Goal: Transaction & Acquisition: Purchase product/service

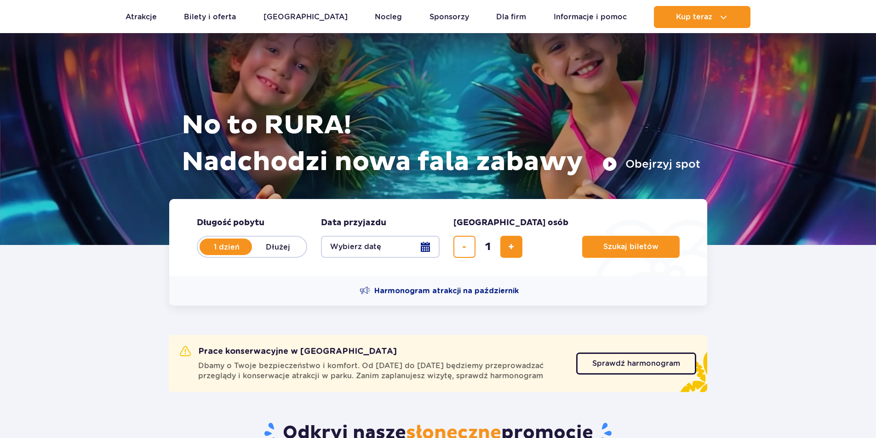
scroll to position [46, 0]
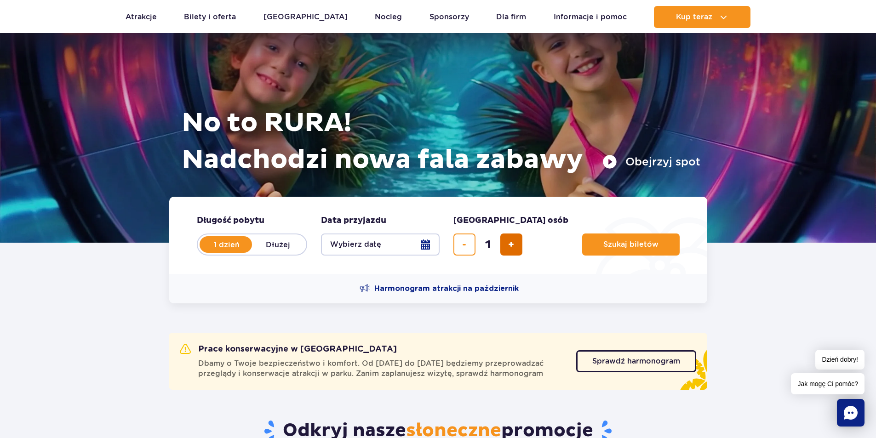
click at [509, 245] on span "dodaj bilet" at bounding box center [511, 245] width 6 height 0
type input "2"
click at [600, 241] on span "Szukaj biletów" at bounding box center [627, 244] width 55 height 8
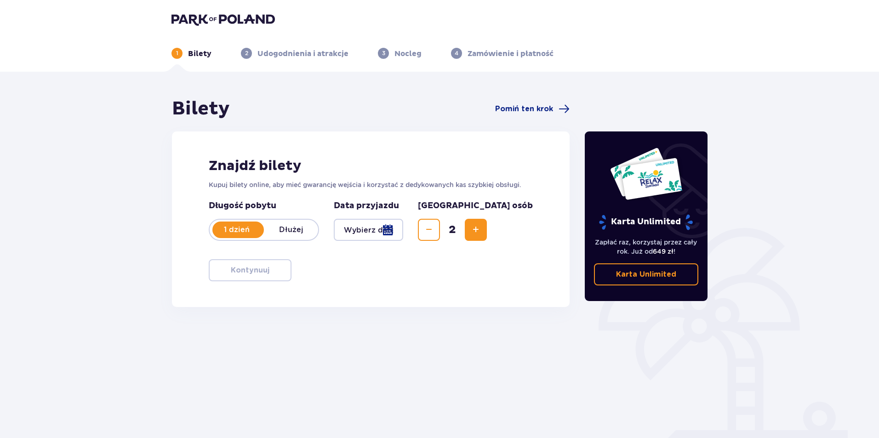
click at [397, 227] on div at bounding box center [368, 230] width 69 height 22
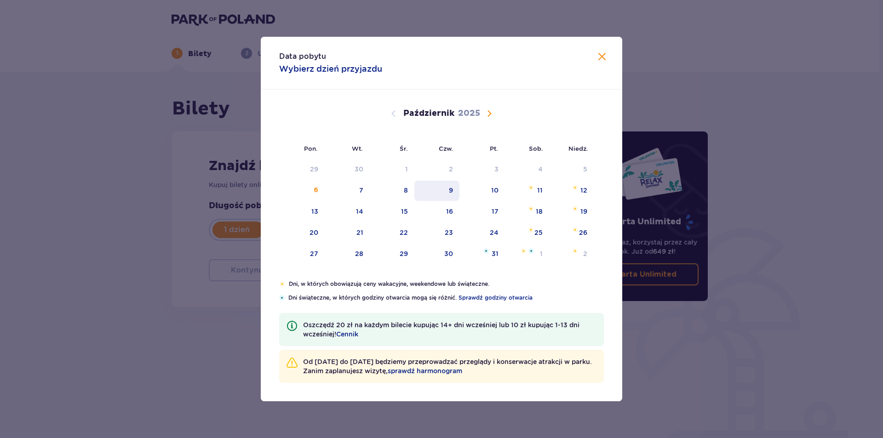
click at [457, 193] on div "9" at bounding box center [437, 191] width 46 height 20
type input "[DATE]"
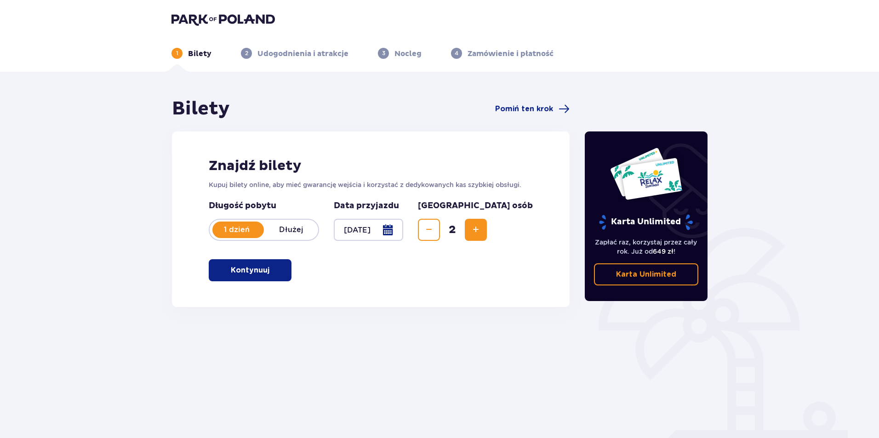
click at [395, 225] on div at bounding box center [368, 230] width 69 height 22
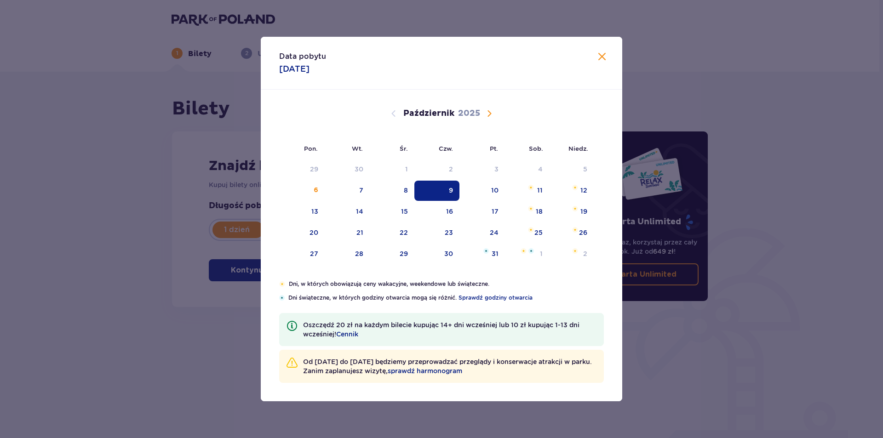
click at [119, 227] on div "Data pobytu [DATE] Pon. Wt. Śr. Czw. Pt. Sob. [GEOGRAPHIC_DATA]. [DATE] 1 2 3 4…" at bounding box center [441, 219] width 883 height 438
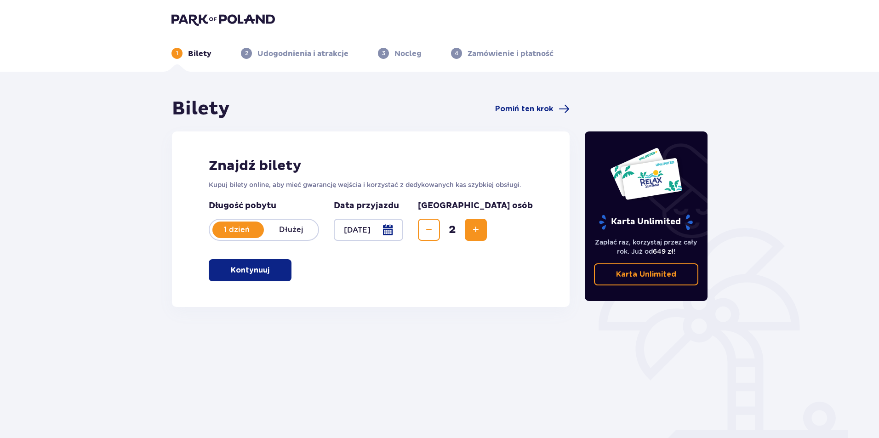
click at [264, 269] on button "Kontynuuj" at bounding box center [250, 270] width 83 height 22
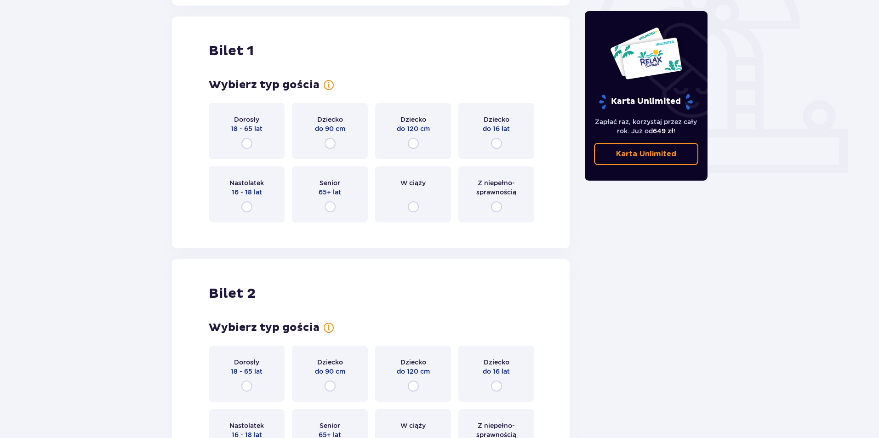
scroll to position [307, 0]
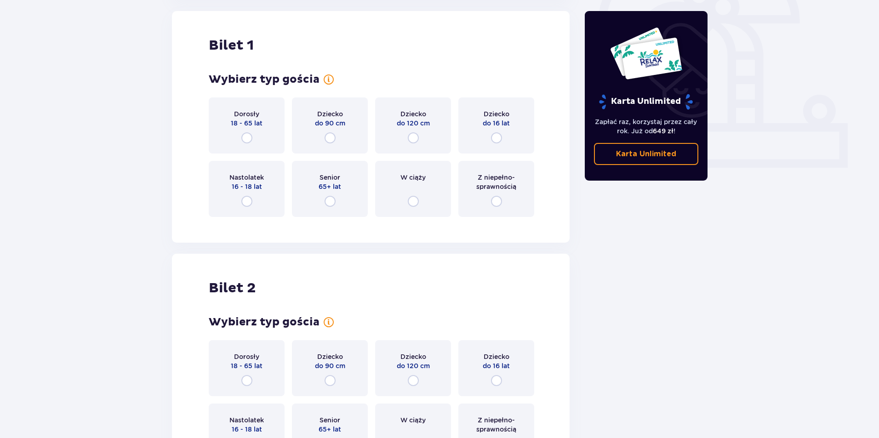
click at [239, 121] on span "18 - 65 lat" at bounding box center [247, 123] width 32 height 9
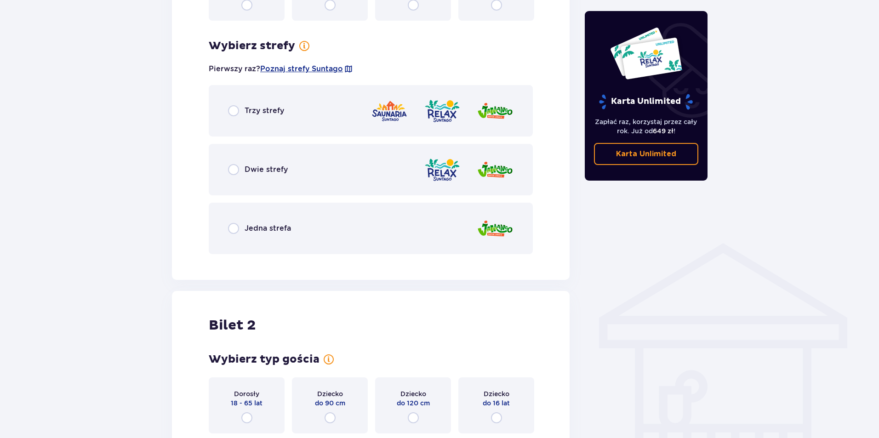
scroll to position [532, 0]
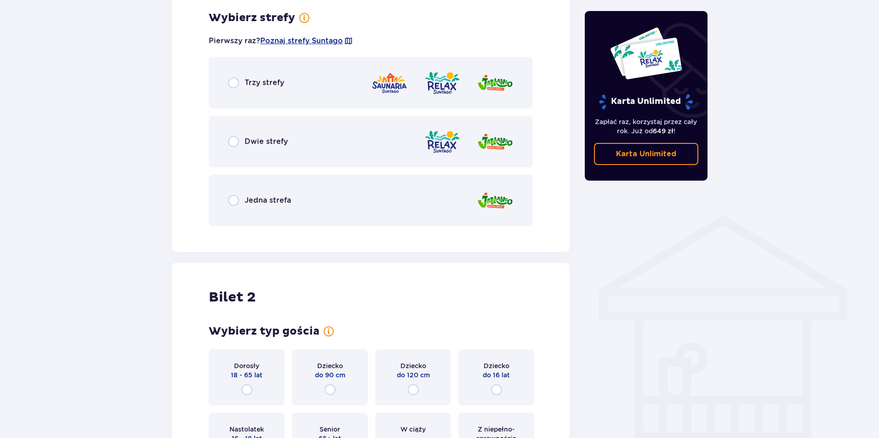
click at [238, 130] on div "Dwie strefy" at bounding box center [371, 141] width 324 height 51
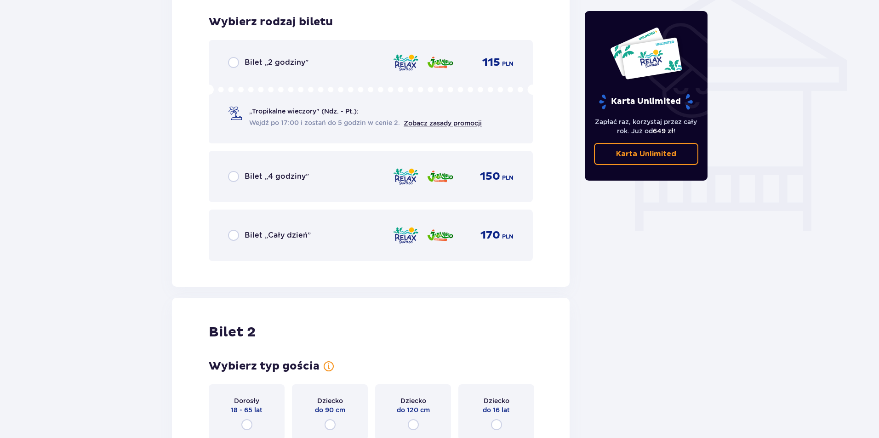
scroll to position [765, 0]
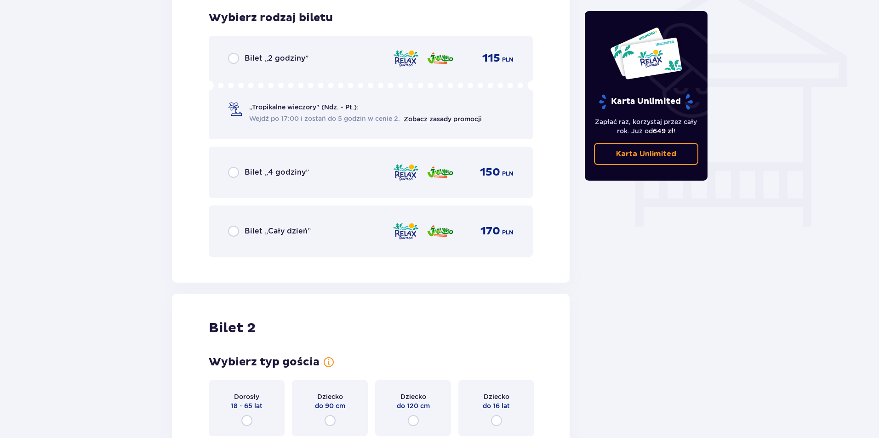
click at [257, 216] on div "Bilet „Cały dzień” 170 PLN" at bounding box center [371, 231] width 324 height 51
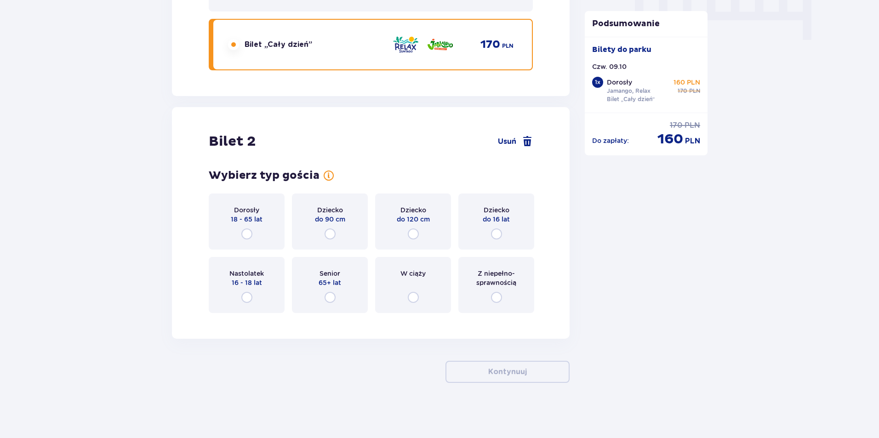
click at [245, 197] on div "Dorosły 18 - 65 lat" at bounding box center [247, 222] width 76 height 56
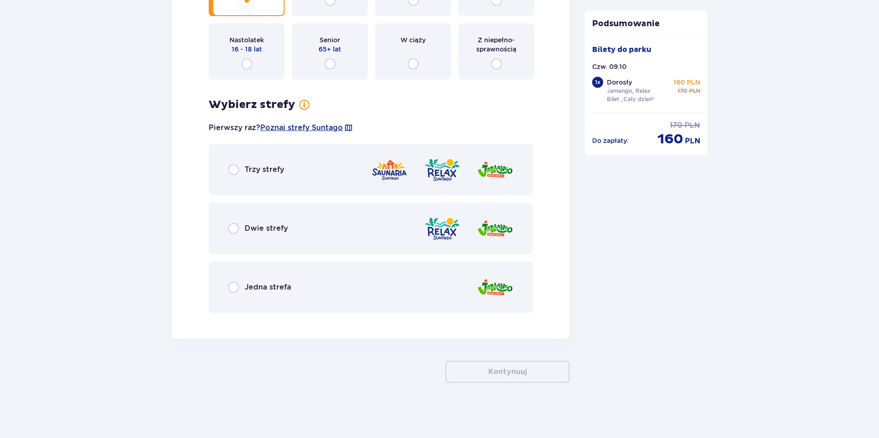
click at [275, 223] on span "Dwie strefy" at bounding box center [266, 228] width 43 height 10
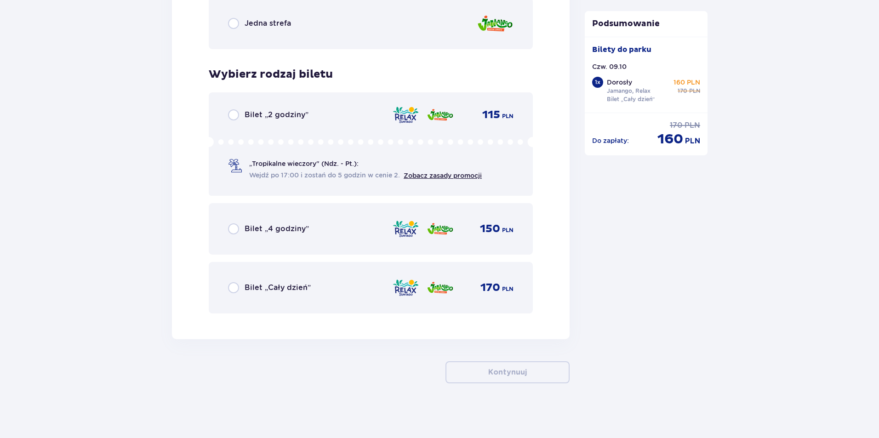
scroll to position [1450, 0]
click at [277, 280] on div "Bilet „Cały dzień” 170 PLN" at bounding box center [371, 287] width 286 height 19
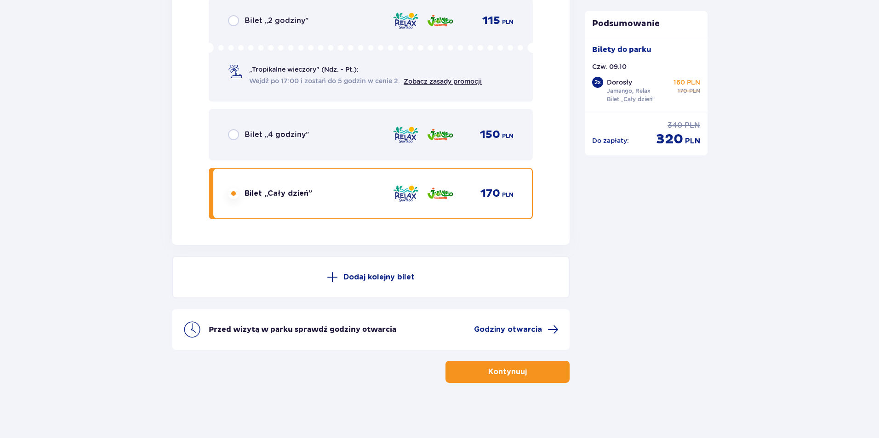
scroll to position [1498, 0]
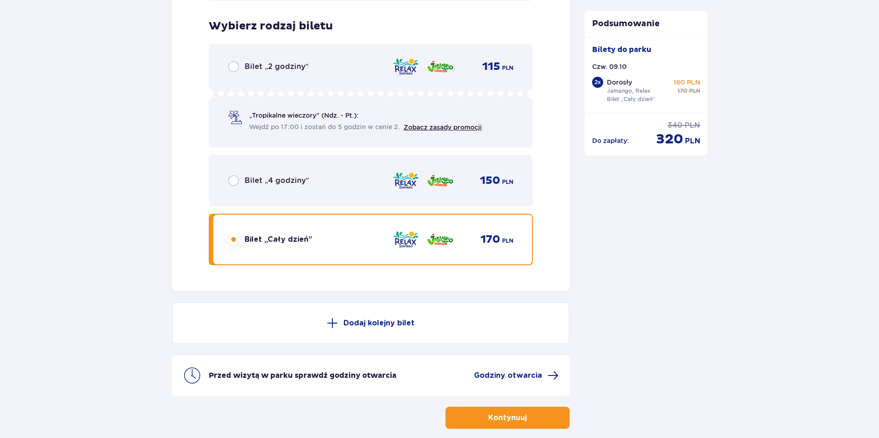
click at [269, 179] on span "Bilet „4 godziny”" at bounding box center [277, 181] width 64 height 10
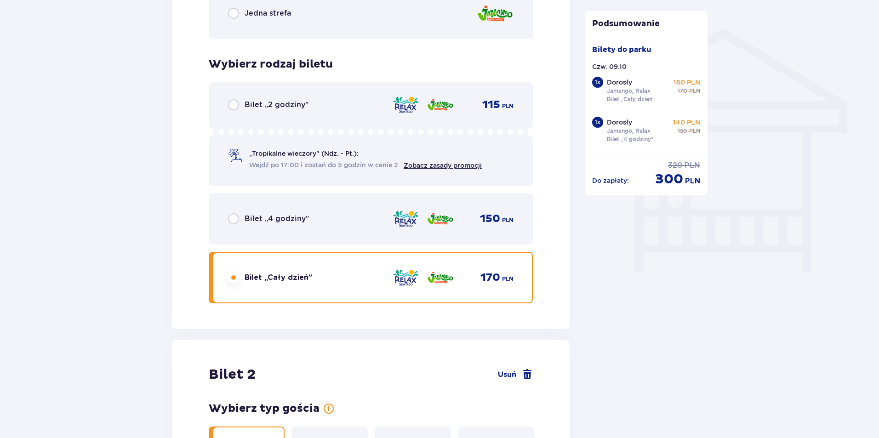
scroll to position [716, 0]
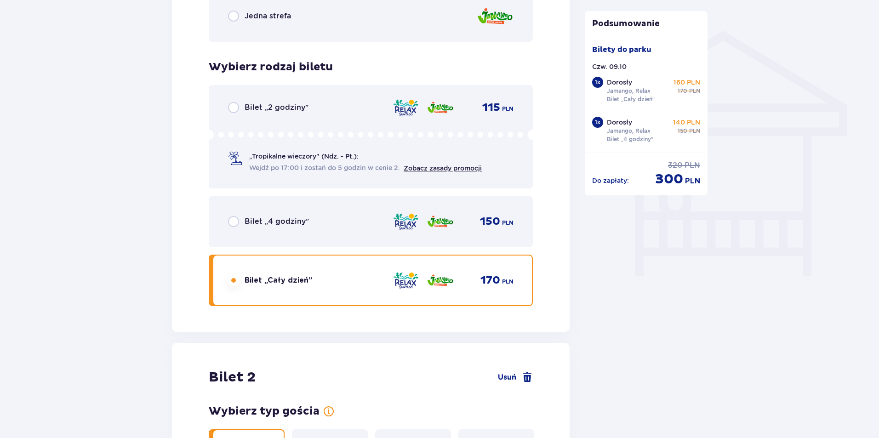
click at [282, 217] on span "Bilet „4 godziny”" at bounding box center [277, 222] width 64 height 10
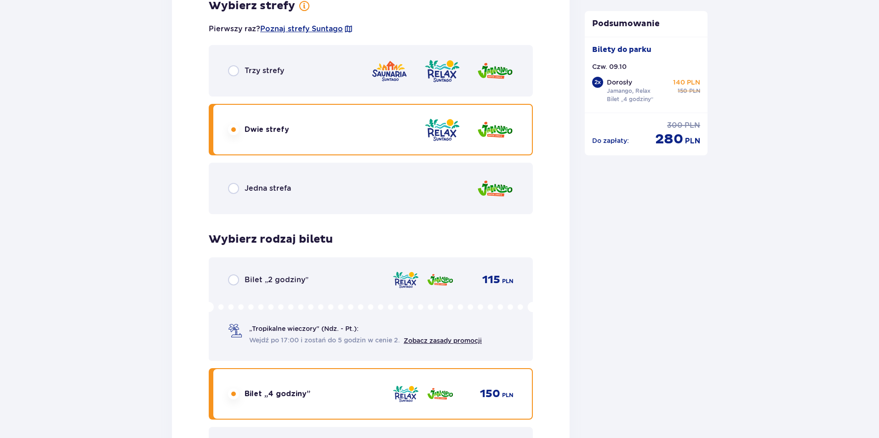
scroll to position [1268, 0]
